Goal: Check status: Check status

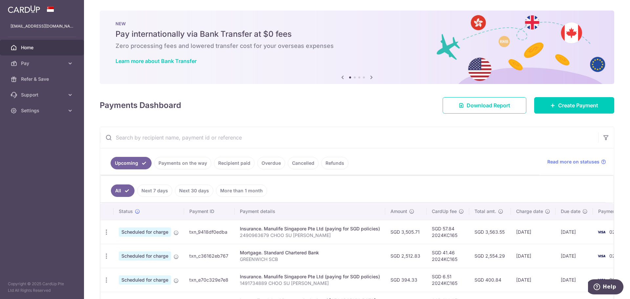
scroll to position [131, 0]
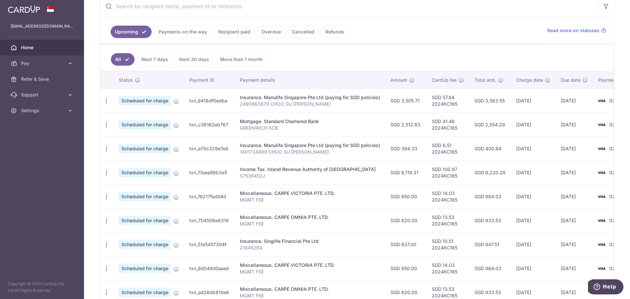
click at [177, 31] on link "Payments on the way" at bounding box center [182, 32] width 57 height 12
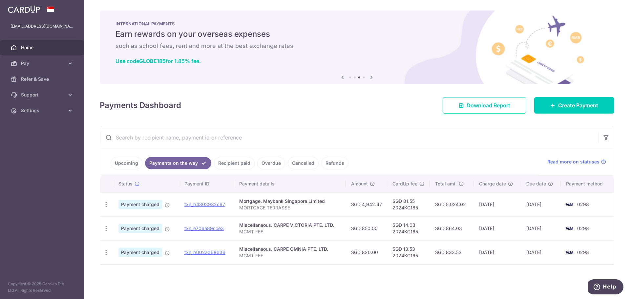
click at [232, 160] on link "Recipient paid" at bounding box center [234, 163] width 41 height 12
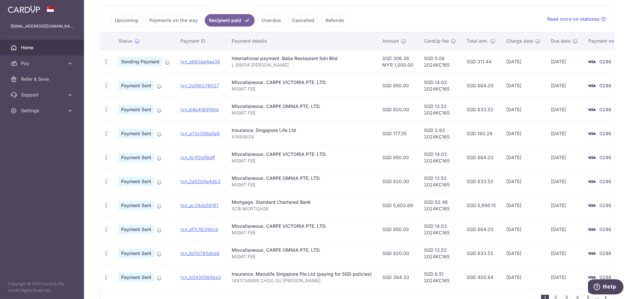
scroll to position [131, 0]
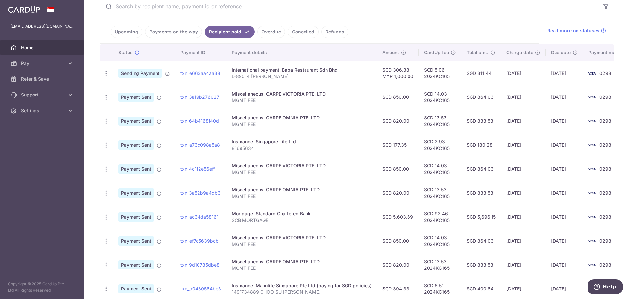
click at [124, 30] on link "Upcoming" at bounding box center [127, 32] width 32 height 12
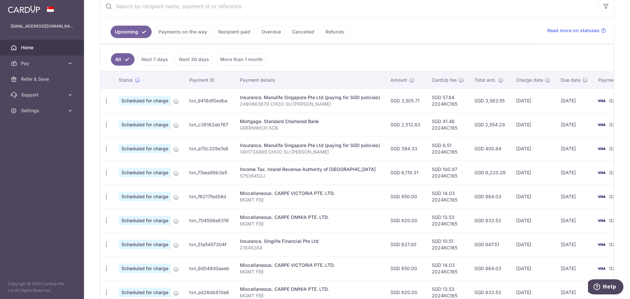
click at [268, 30] on link "Overdue" at bounding box center [271, 32] width 28 height 12
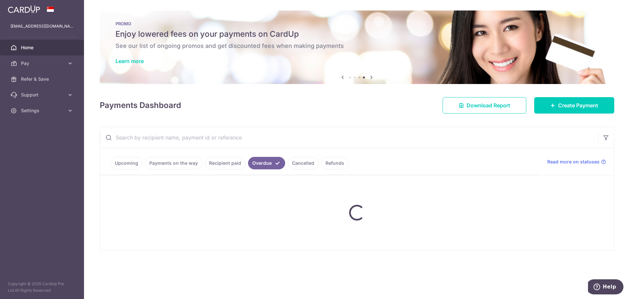
scroll to position [0, 0]
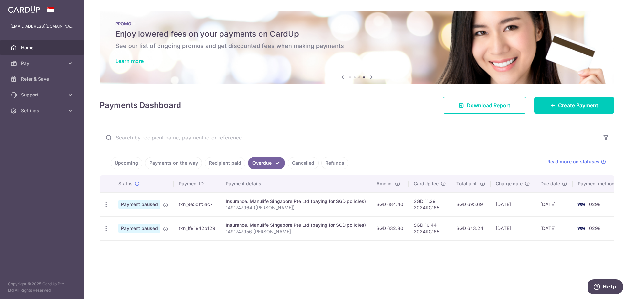
drag, startPoint x: 221, startPoint y: 164, endPoint x: 299, endPoint y: 113, distance: 92.7
click at [299, 113] on div "× Pause Schedule Pause all future payments in this series Pause just this one p…" at bounding box center [357, 149] width 546 height 299
click at [299, 113] on div "Payments Dashboard Download Report Create Payment" at bounding box center [357, 104] width 515 height 19
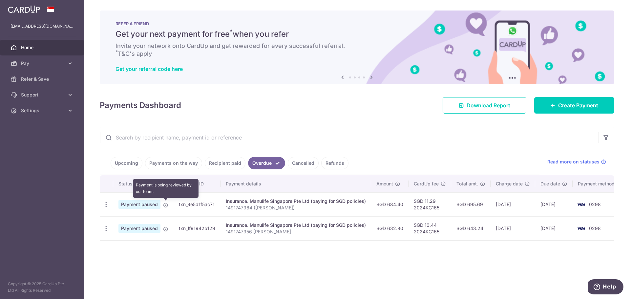
click at [165, 201] on span at bounding box center [165, 203] width 5 height 5
click at [325, 127] on input "text" at bounding box center [349, 137] width 498 height 21
click at [294, 276] on div "× Pause Schedule Pause all future payments in this series Pause just this one p…" at bounding box center [357, 149] width 546 height 299
click at [214, 164] on link "Recipient paid" at bounding box center [225, 163] width 41 height 12
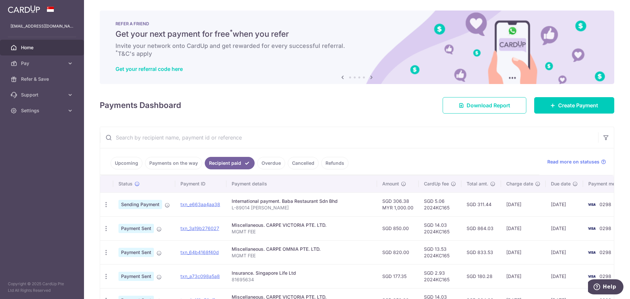
click at [265, 164] on link "Overdue" at bounding box center [271, 163] width 28 height 12
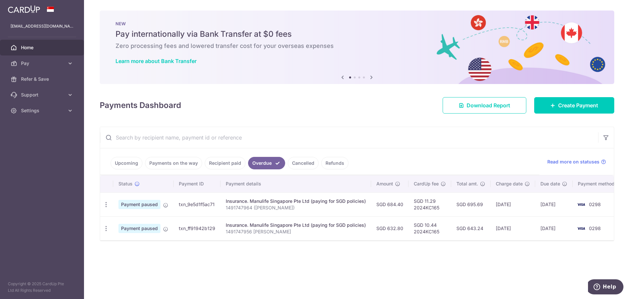
click at [355, 271] on div "× Pause Schedule Pause all future payments in this series Pause just this one p…" at bounding box center [357, 149] width 546 height 299
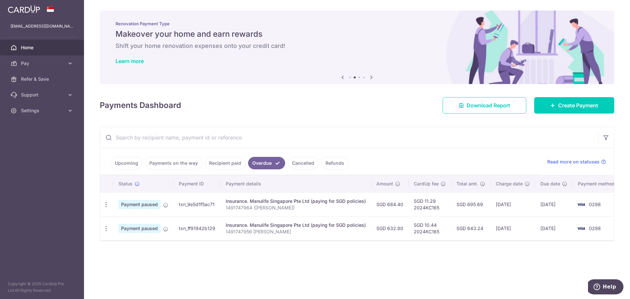
drag, startPoint x: 216, startPoint y: 204, endPoint x: 173, endPoint y: 205, distance: 43.7
click at [173, 205] on tr "Update payment Cancel payment Upload doc Payment paused txn_9e5d1f5ac71 Insuran…" at bounding box center [361, 204] width 523 height 24
copy tr "txn_9e5d1f5ac71"
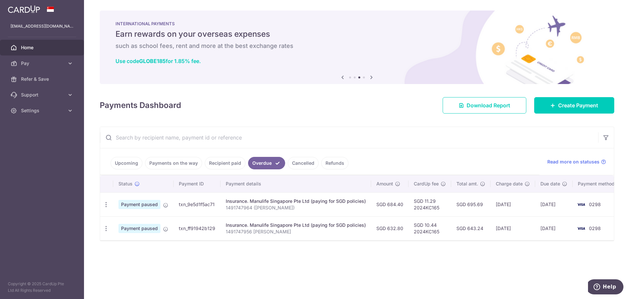
drag, startPoint x: 216, startPoint y: 230, endPoint x: 176, endPoint y: 230, distance: 40.1
click at [176, 230] on td "txn_ff91942b129" at bounding box center [197, 228] width 47 height 24
copy td "txn_ff91942b129"
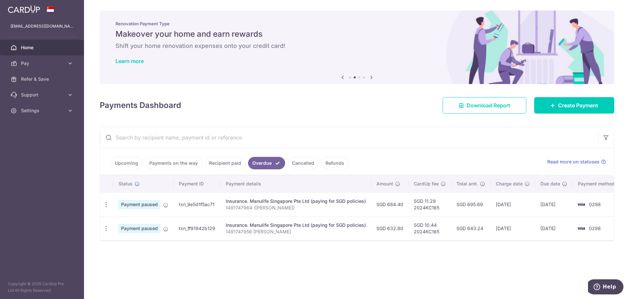
click at [220, 162] on link "Recipient paid" at bounding box center [225, 163] width 41 height 12
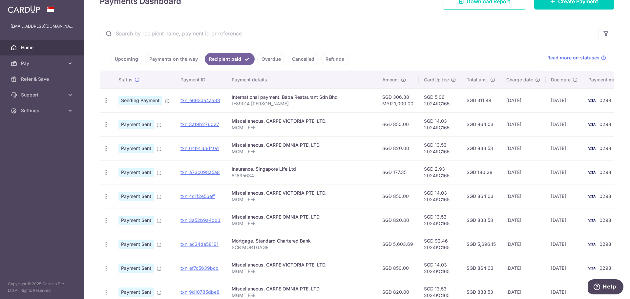
scroll to position [98, 0]
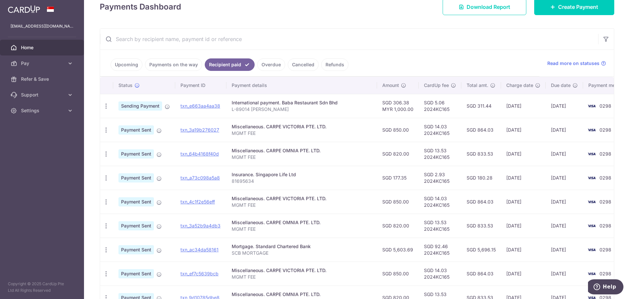
click at [269, 62] on link "Overdue" at bounding box center [271, 64] width 28 height 12
